Goal: Task Accomplishment & Management: Complete application form

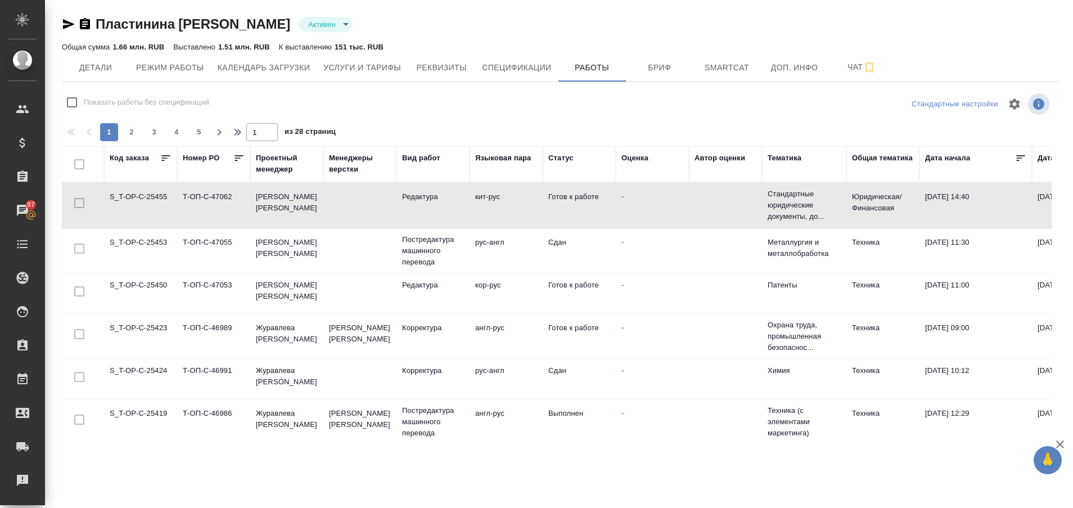
click at [141, 372] on td "S_T-OP-C-25424" at bounding box center [140, 378] width 73 height 39
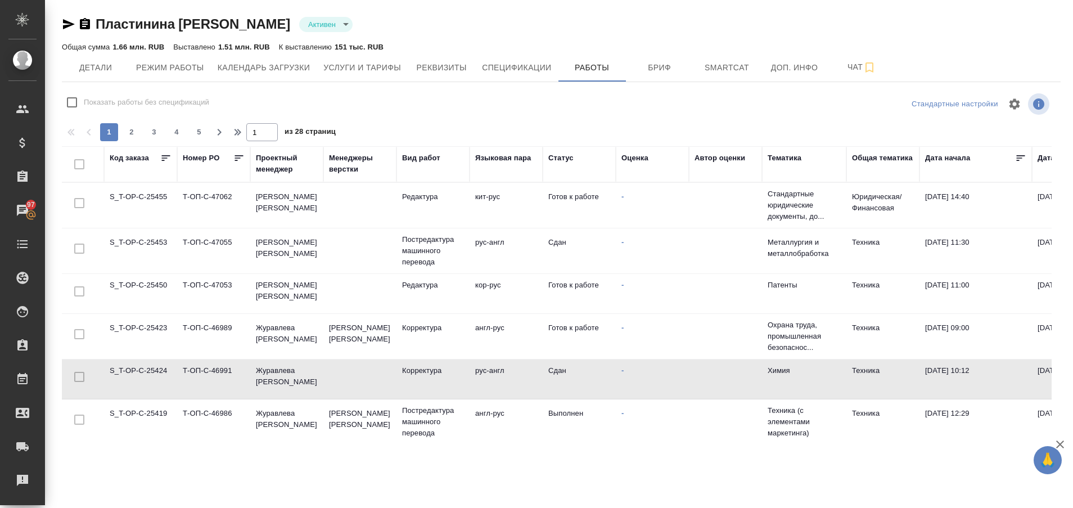
click at [141, 372] on td "S_T-OP-C-25424" at bounding box center [140, 378] width 73 height 39
click at [144, 321] on td "S_T-OP-C-25423" at bounding box center [140, 336] width 73 height 39
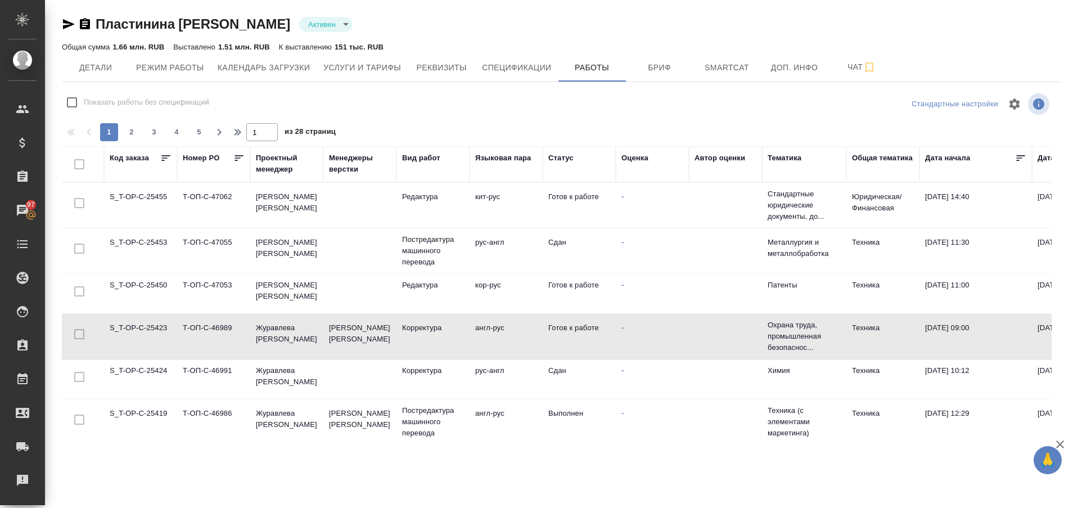
click at [144, 321] on td "S_T-OP-C-25423" at bounding box center [140, 336] width 73 height 39
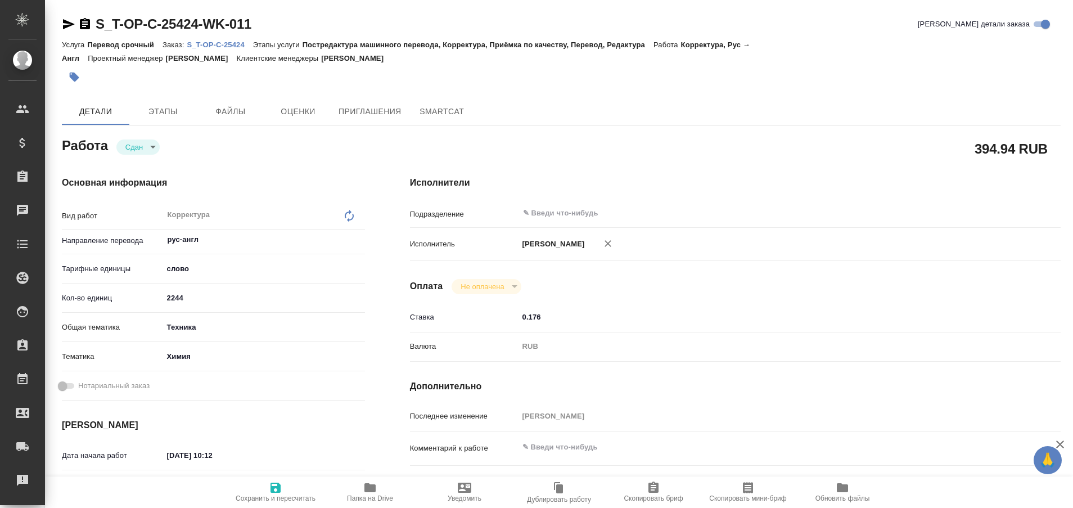
type textarea "x"
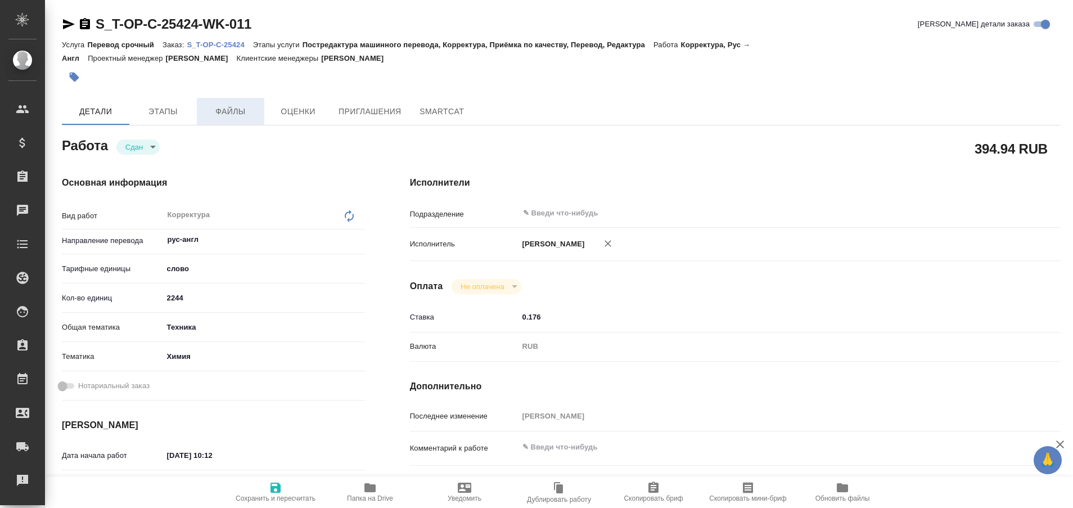
type textarea "x"
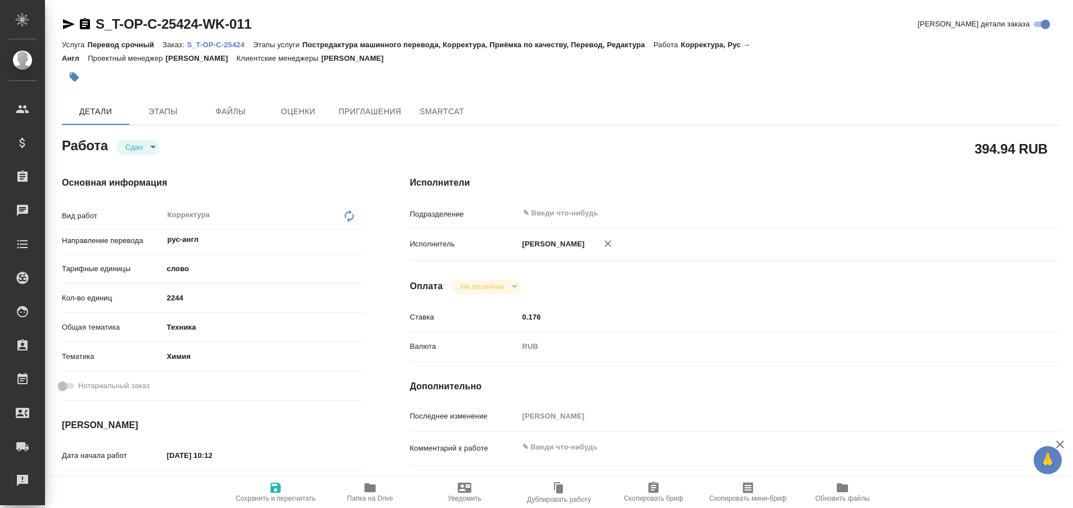
click at [217, 44] on p "S_T-OP-C-25424" at bounding box center [220, 44] width 66 height 8
type textarea "x"
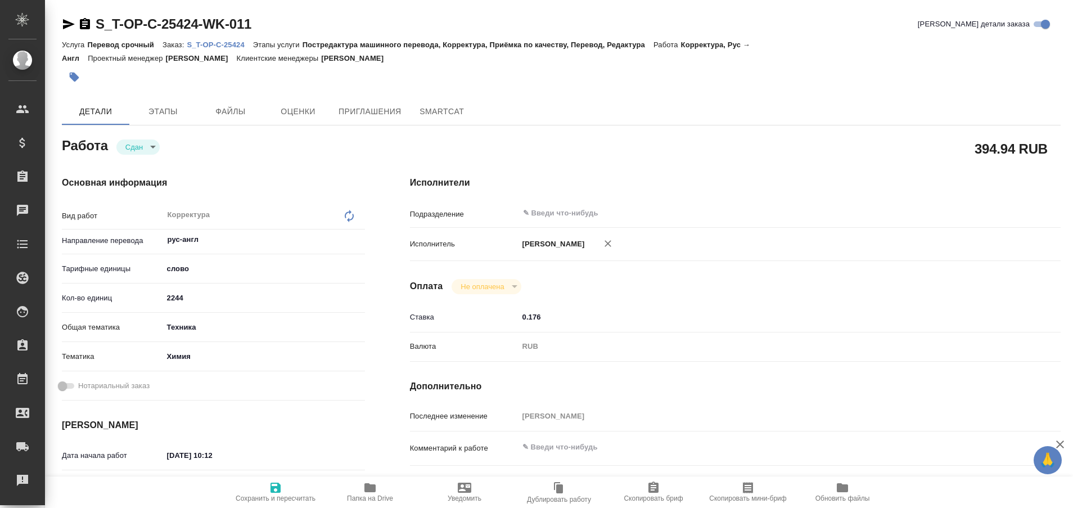
type textarea "x"
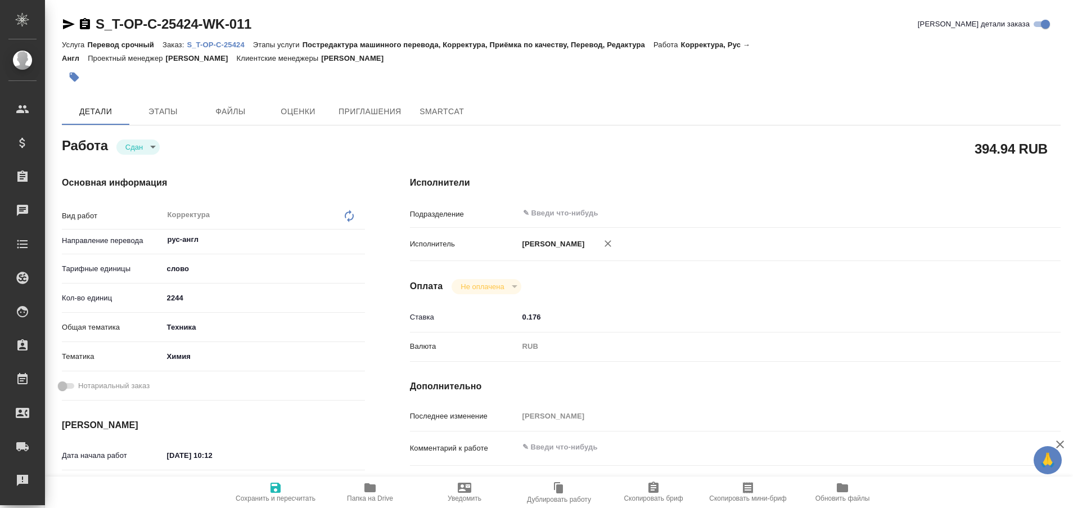
type textarea "x"
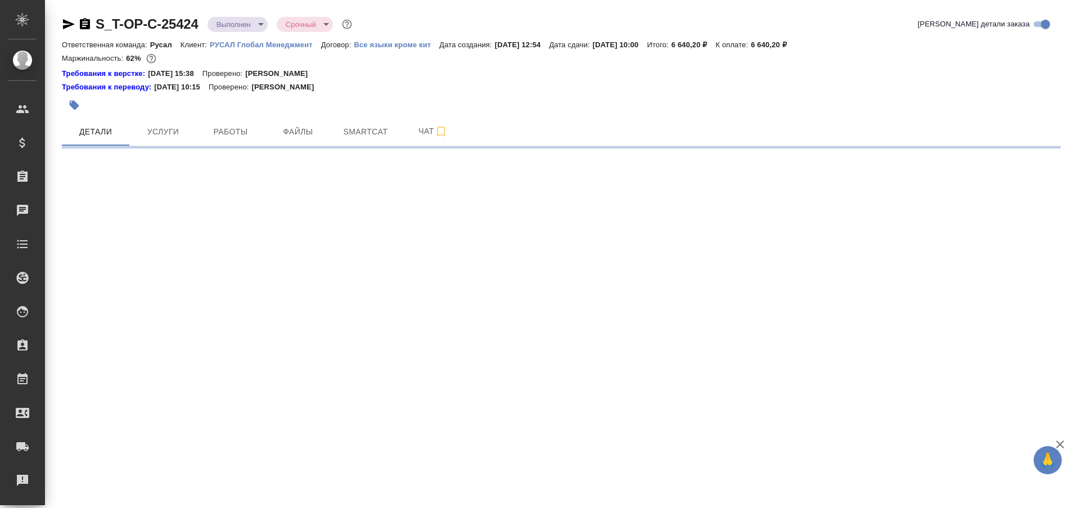
select select "RU"
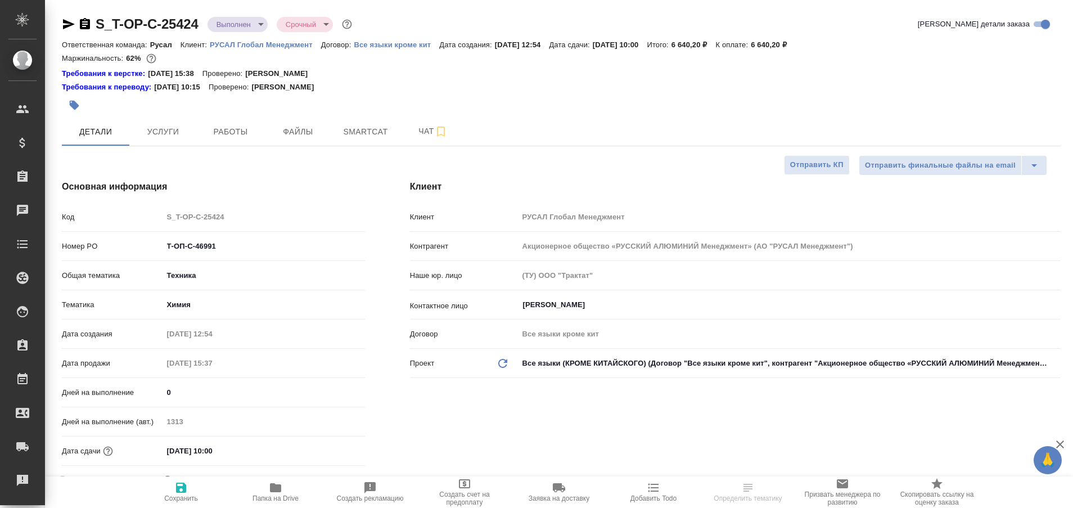
type textarea "x"
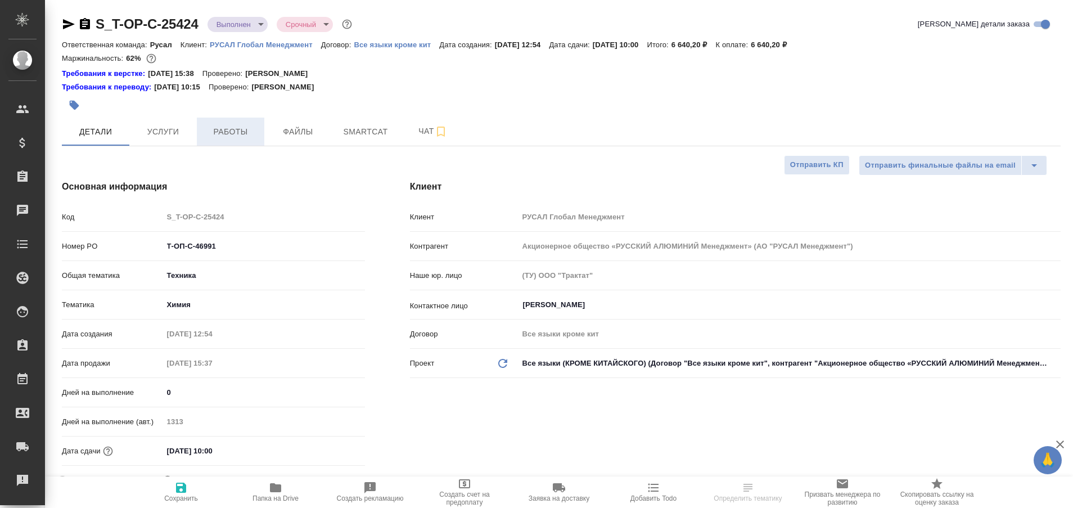
type textarea "x"
type input "[PERSON_NAME]"
click at [220, 131] on span "Работы" at bounding box center [231, 132] width 54 height 14
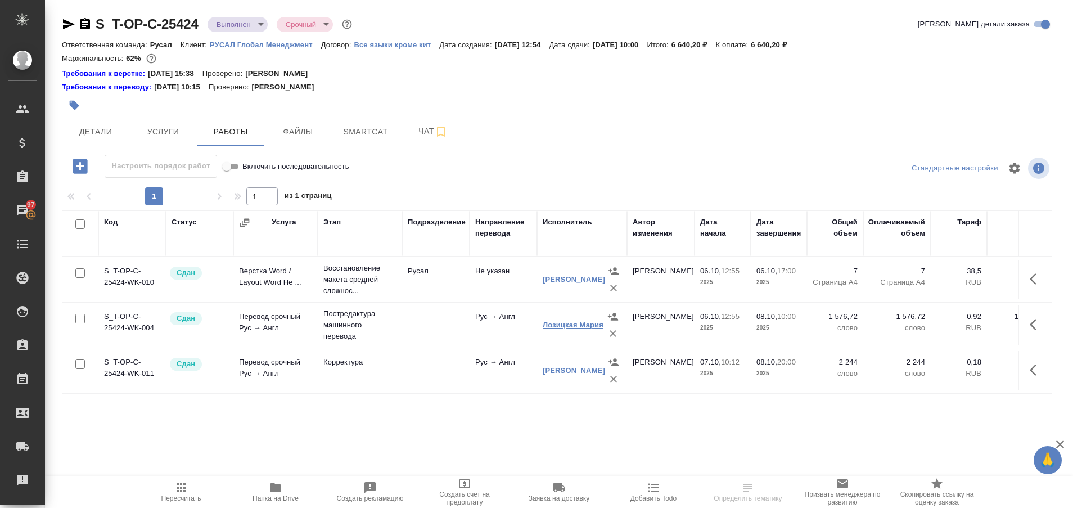
click at [564, 323] on link "Лозицкая Мария" at bounding box center [573, 325] width 61 height 8
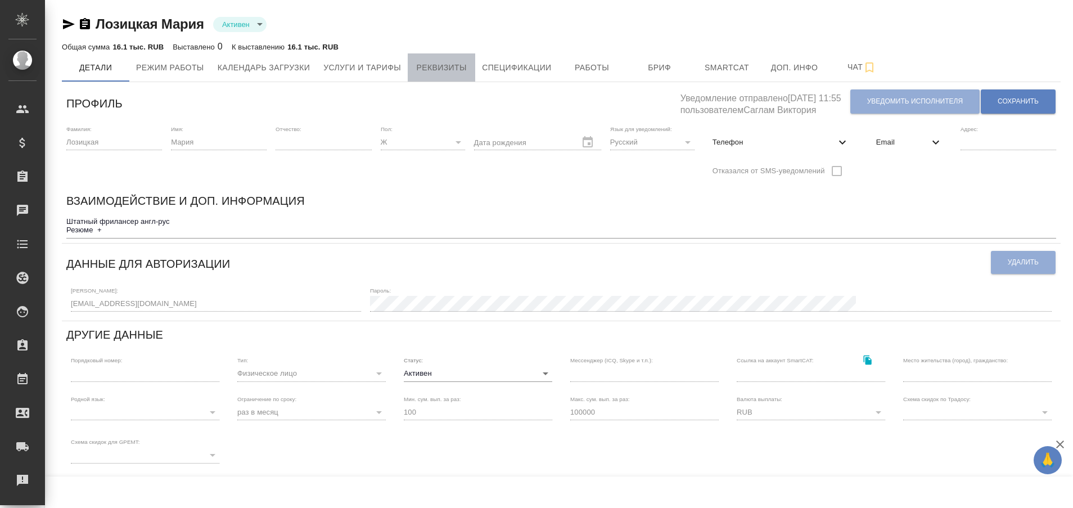
click at [421, 69] on span "Реквизиты" at bounding box center [442, 68] width 54 height 14
select select "10"
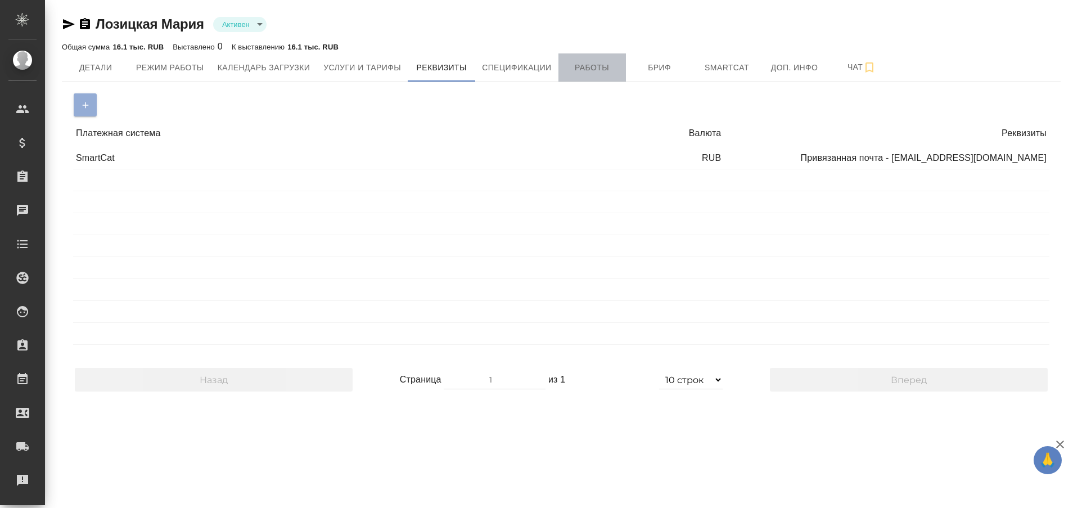
click at [590, 73] on span "Работы" at bounding box center [592, 68] width 54 height 14
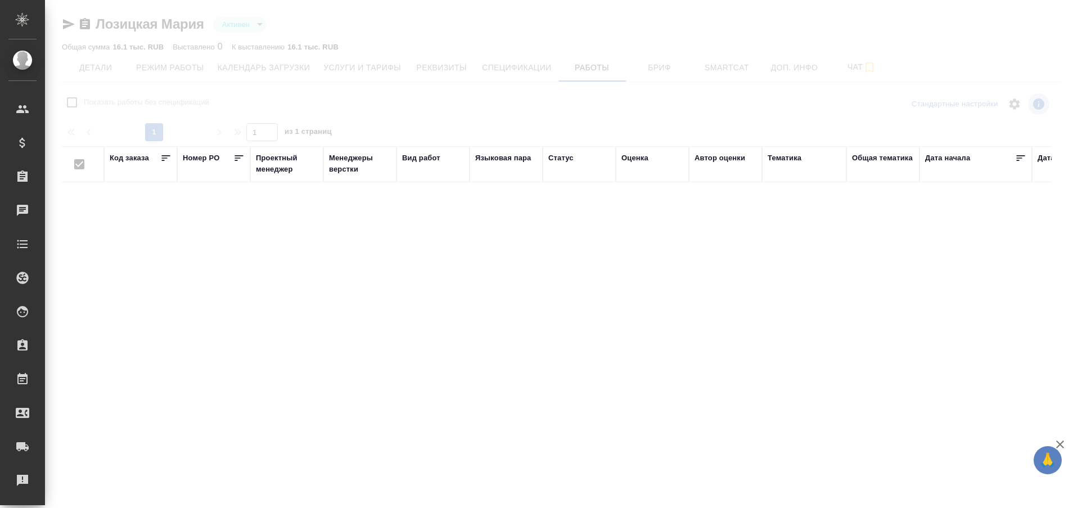
checkbox input "false"
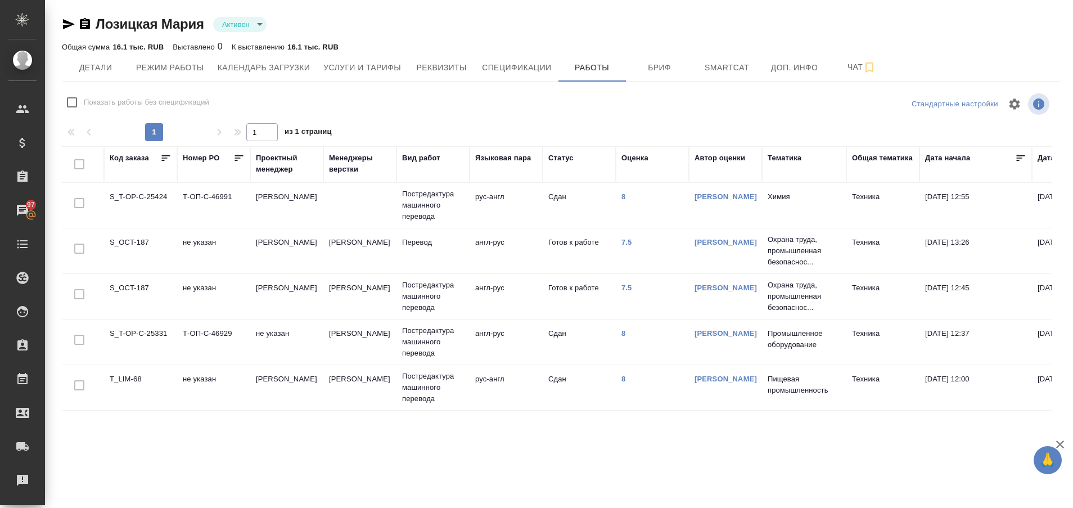
click at [143, 199] on td "S_T-OP-C-25424" at bounding box center [140, 205] width 73 height 39
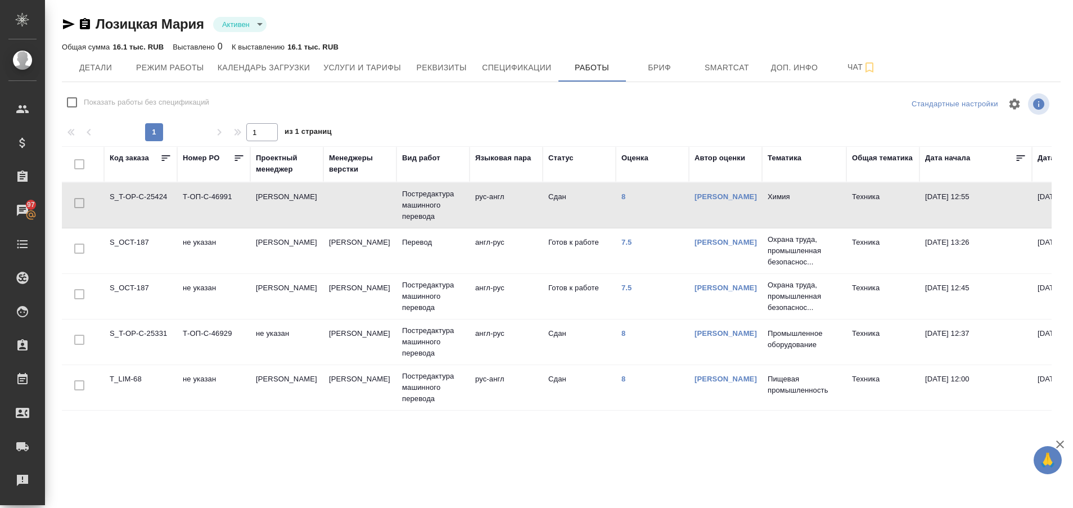
click at [143, 199] on td "S_T-OP-C-25424" at bounding box center [140, 205] width 73 height 39
click at [623, 196] on link "8" at bounding box center [624, 196] width 4 height 8
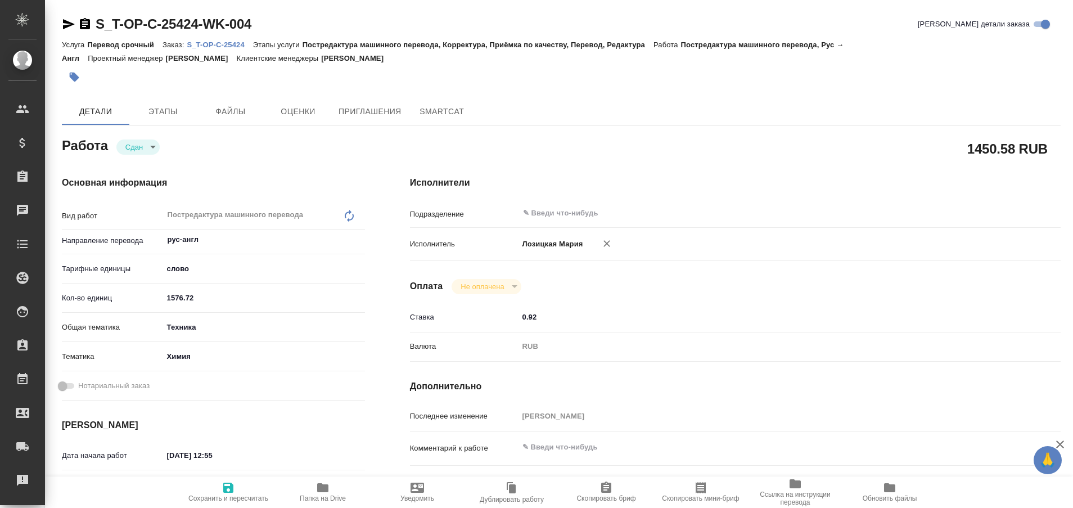
type textarea "x"
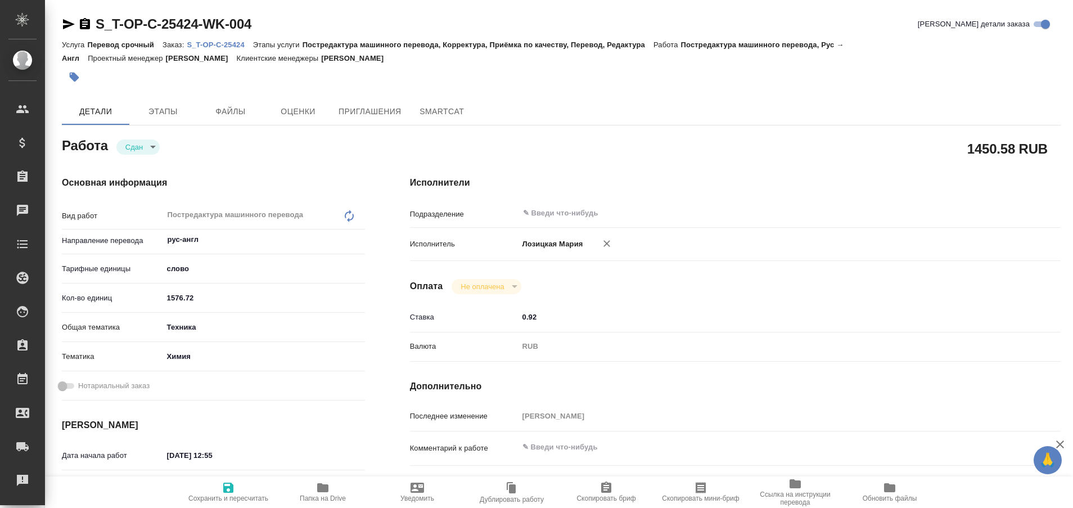
type textarea "x"
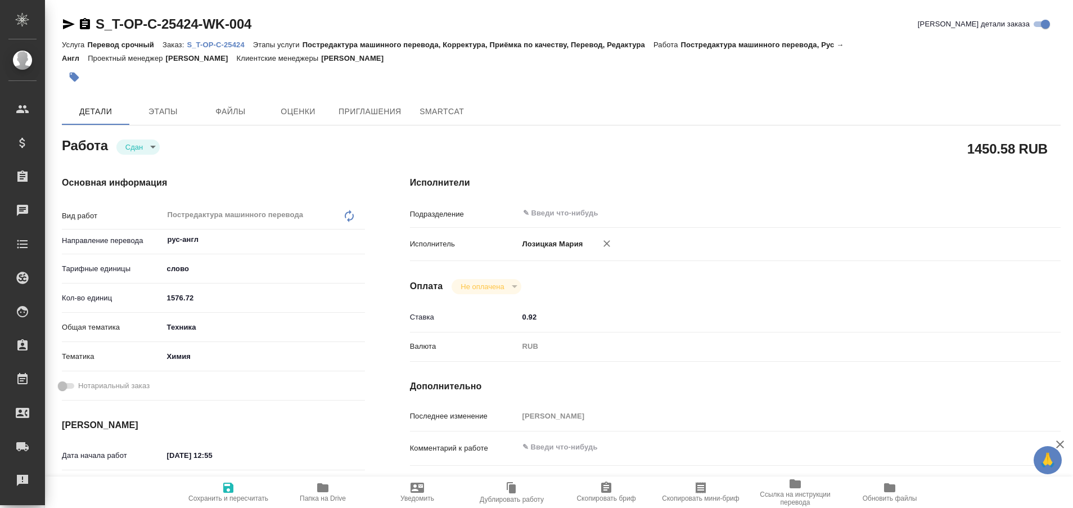
type textarea "x"
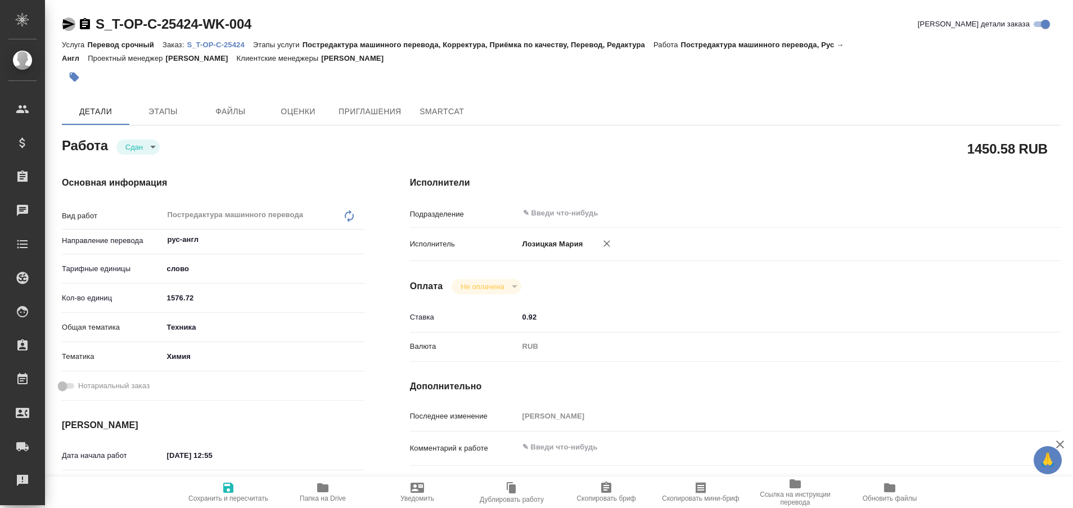
click at [67, 26] on icon "button" at bounding box center [69, 24] width 12 height 10
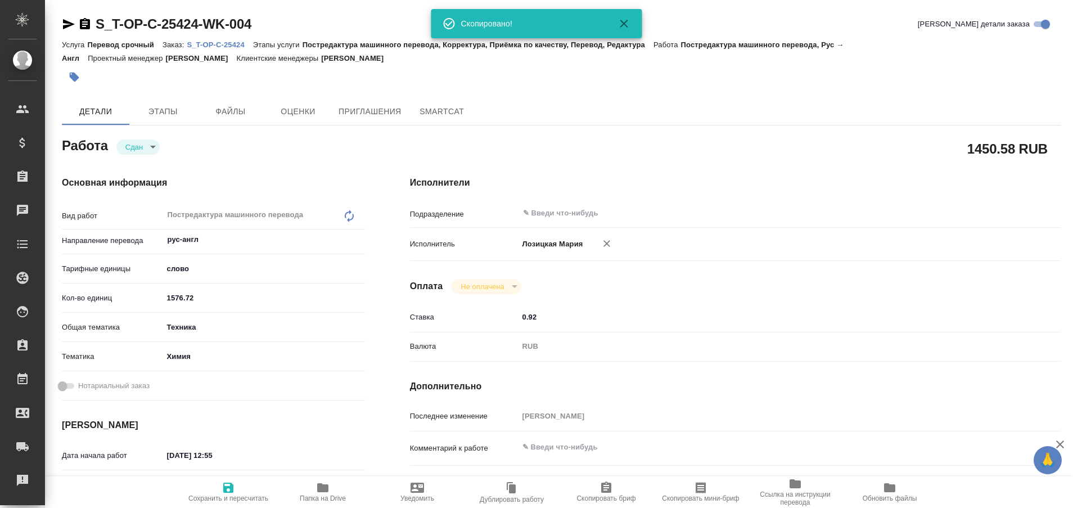
type textarea "x"
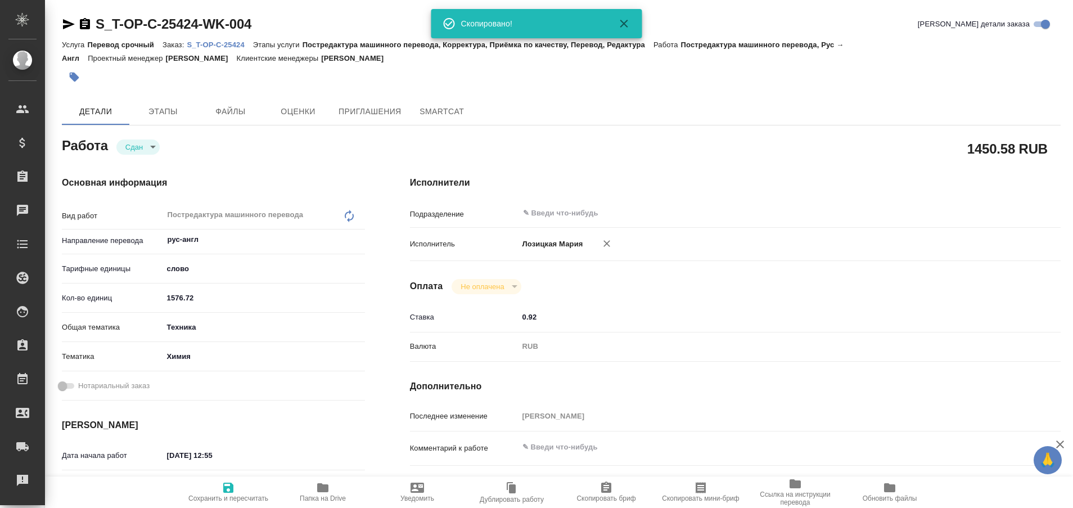
type textarea "x"
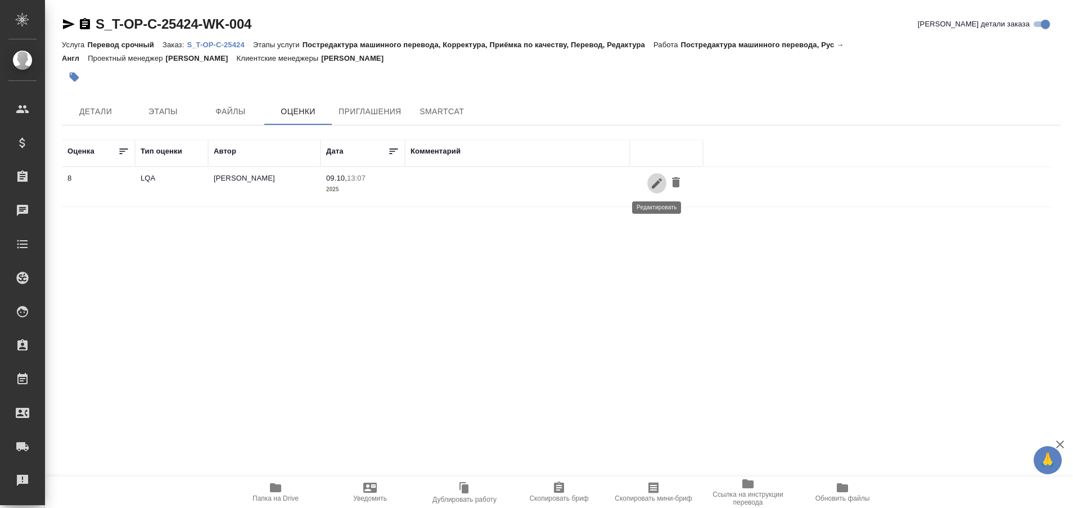
click at [658, 179] on icon "button" at bounding box center [656, 183] width 13 height 13
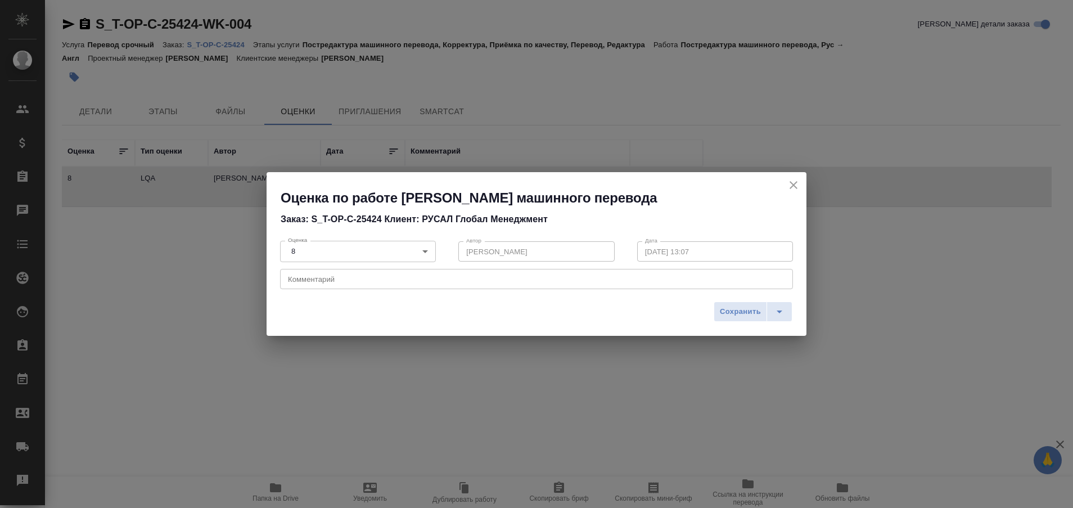
click at [420, 272] on div "x Комментарий" at bounding box center [536, 279] width 513 height 20
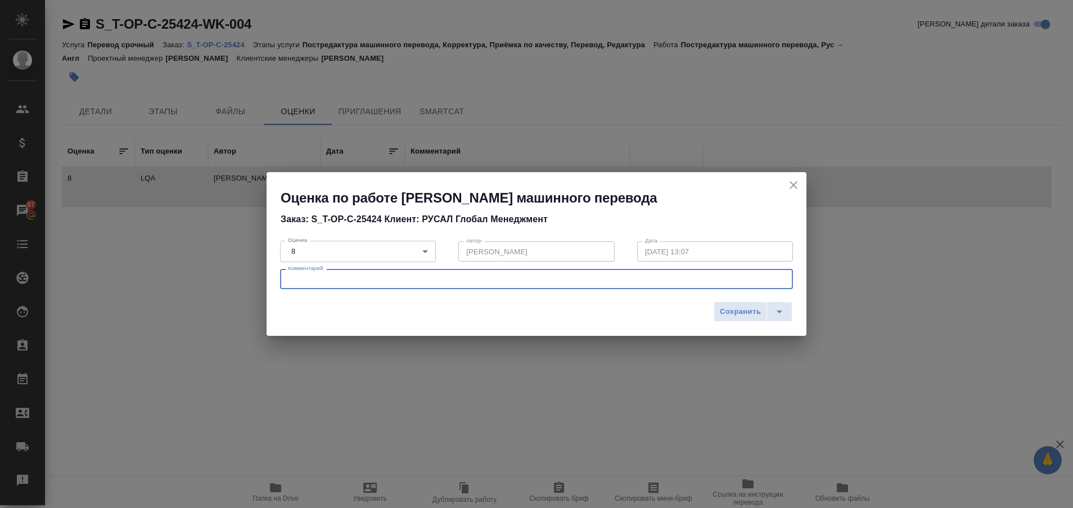
paste textarea "В целом выполнено очень хорошо, но есть замечания корректорского плана. Где-то …"
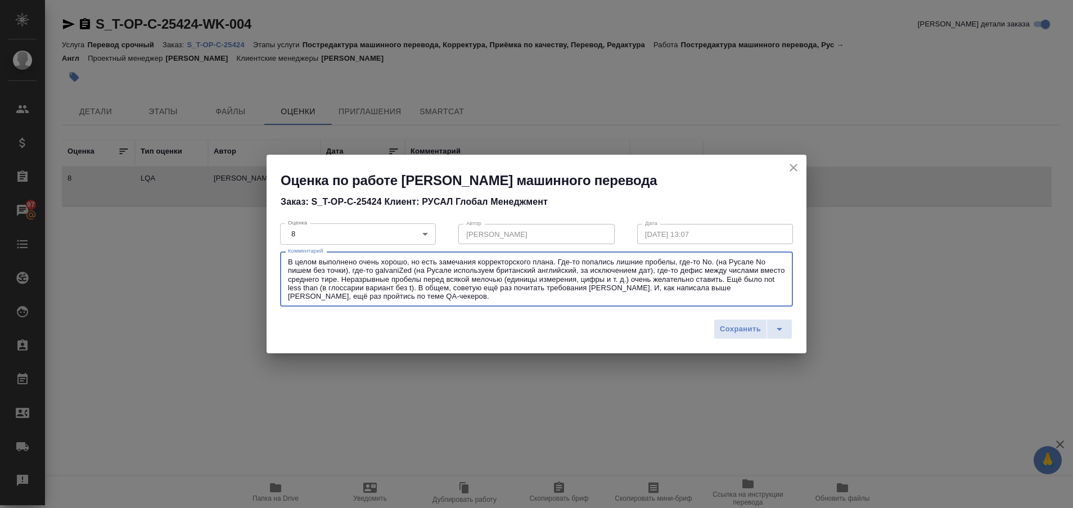
drag, startPoint x: 452, startPoint y: 289, endPoint x: 480, endPoint y: 290, distance: 27.6
click at [480, 290] on textarea "В целом выполнено очень хорошо, но есть замечания корректорского плана. Где-то …" at bounding box center [536, 279] width 497 height 43
drag, startPoint x: 605, startPoint y: 288, endPoint x: 737, endPoint y: 287, distance: 132.7
click at [737, 287] on textarea "В целом выполнено очень хорошо, но есть замечания корректорского плана. Где-то …" at bounding box center [536, 279] width 497 height 43
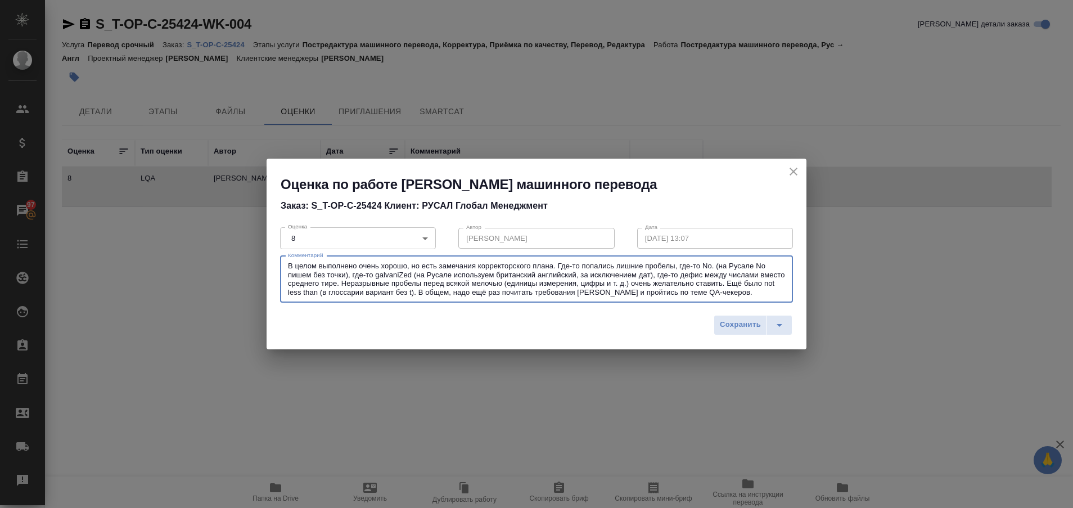
click at [606, 294] on textarea "В целом выполнено очень хорошо, но есть замечания корректорского плана. Где-то …" at bounding box center [536, 279] width 497 height 35
type textarea "В целом выполнено очень хорошо, но есть замечания корректорского плана. Где-то …"
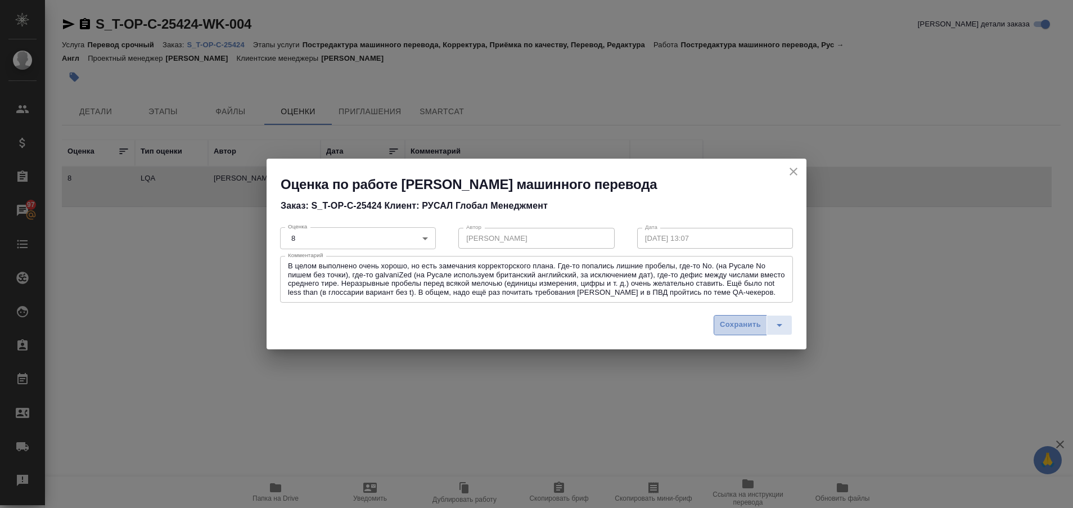
click at [735, 323] on span "Сохранить" at bounding box center [740, 324] width 41 height 13
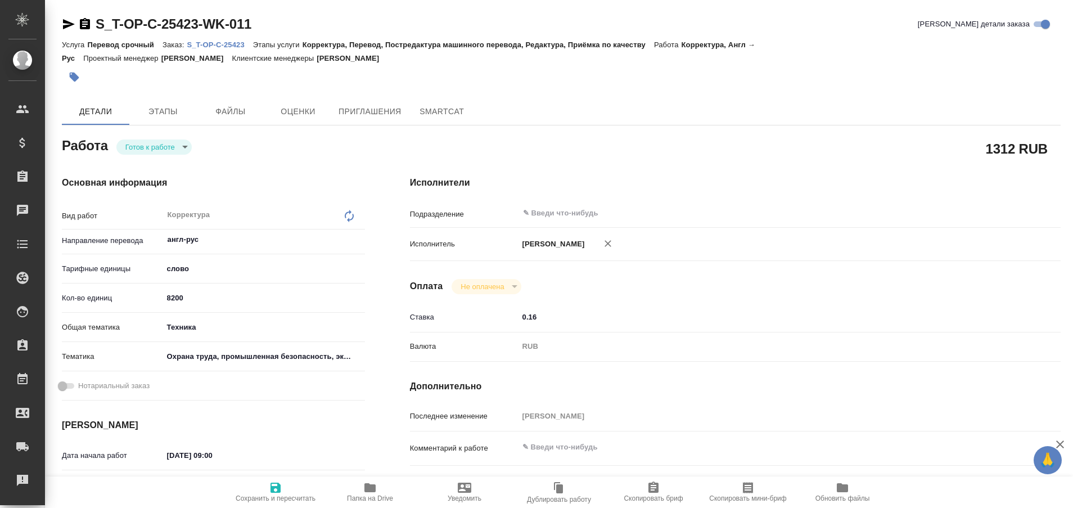
type textarea "x"
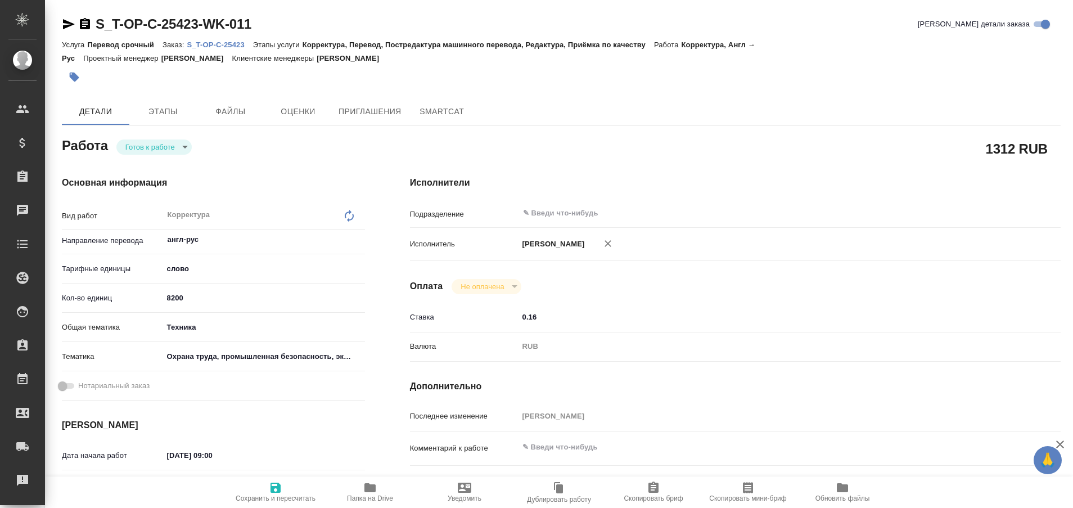
type textarea "x"
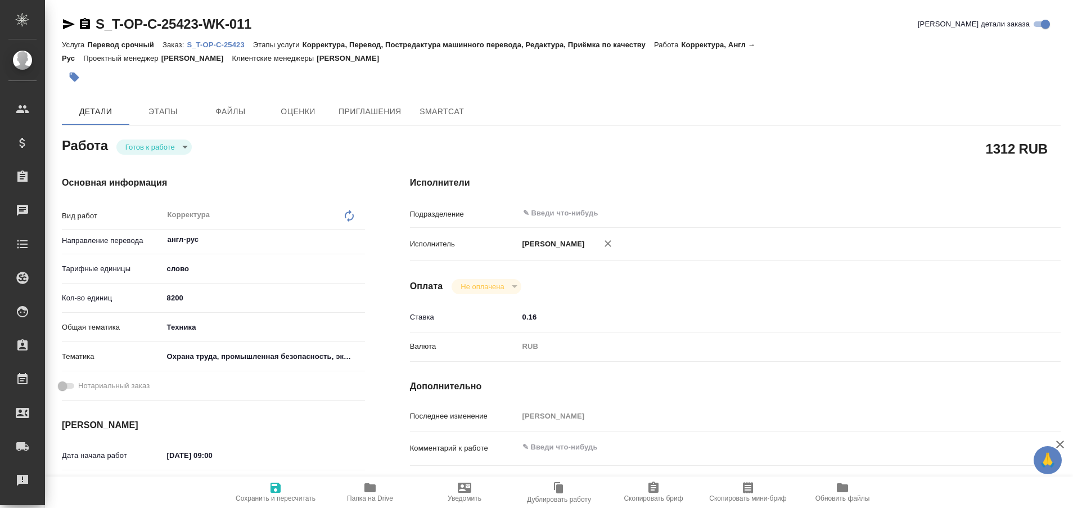
click at [225, 42] on p "S_T-OP-C-25423" at bounding box center [220, 44] width 66 height 8
type textarea "x"
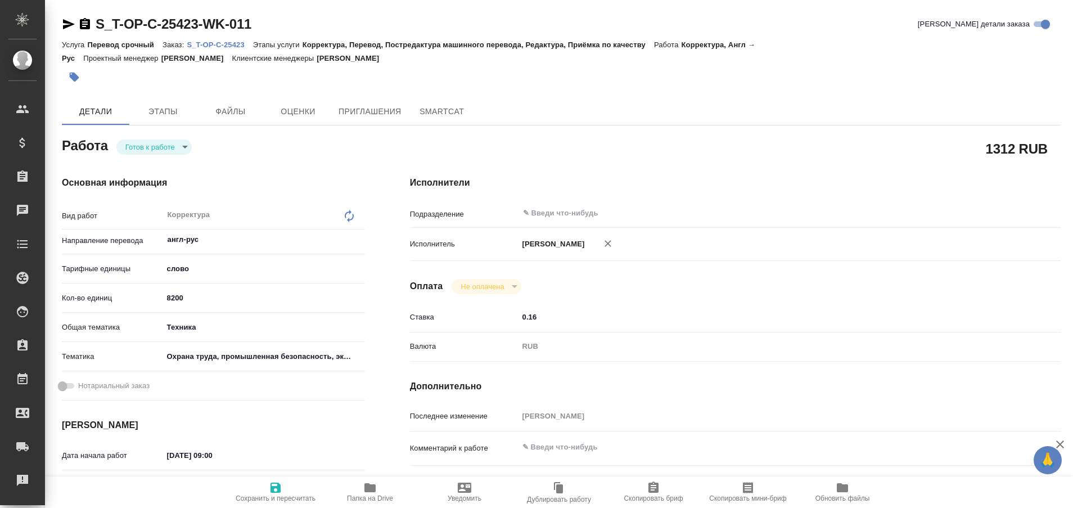
type textarea "x"
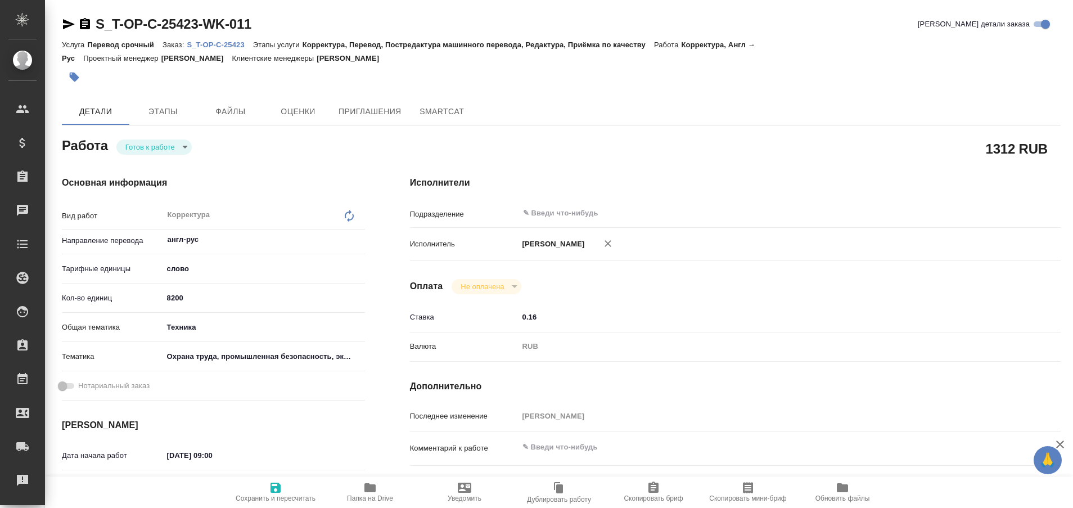
type textarea "x"
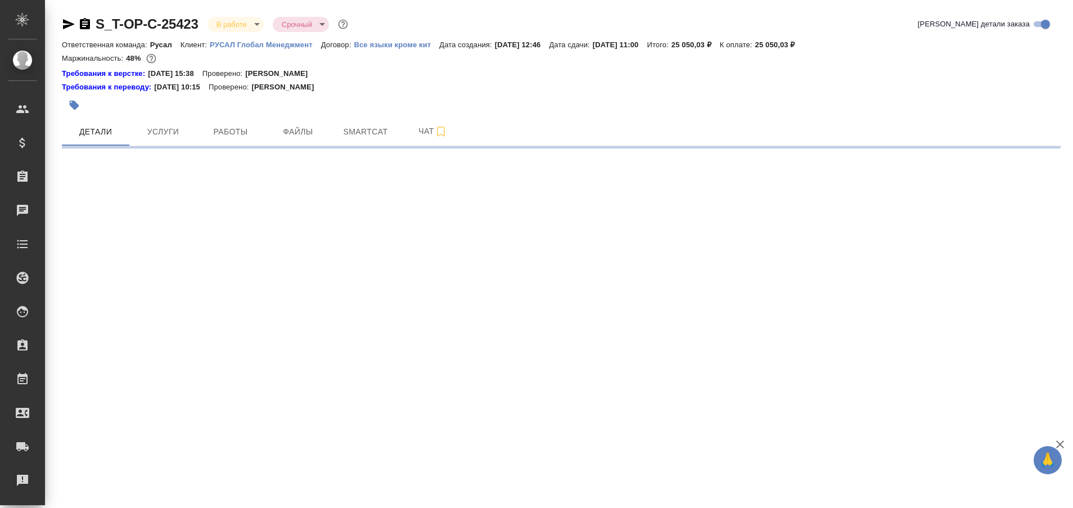
select select "RU"
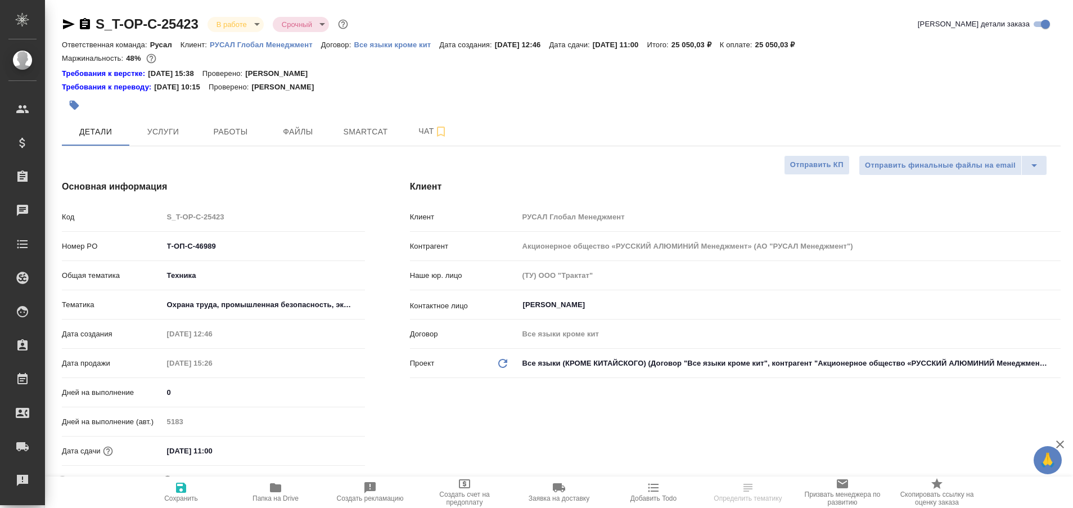
type textarea "x"
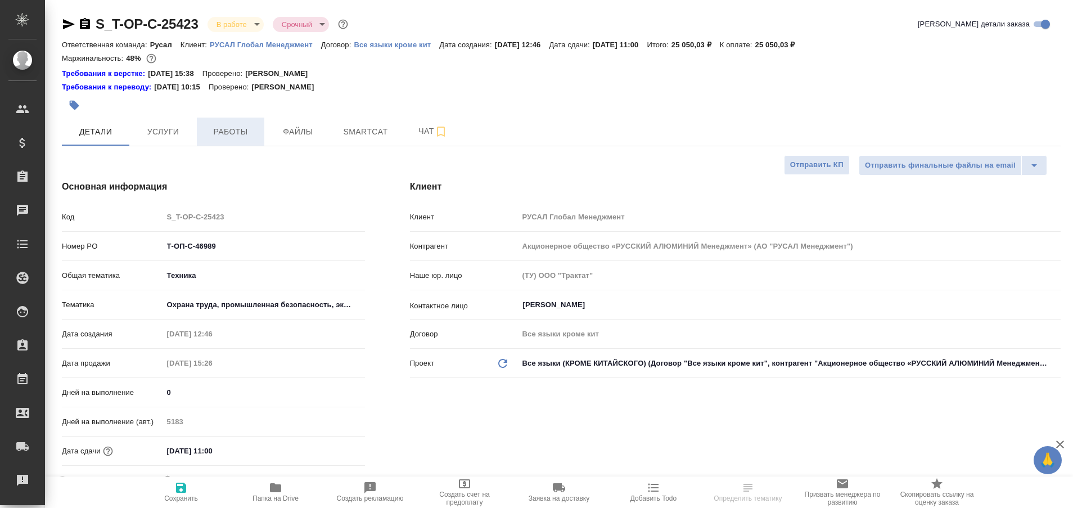
type textarea "x"
click at [231, 137] on span "Работы" at bounding box center [231, 132] width 54 height 14
